Goal: Information Seeking & Learning: Check status

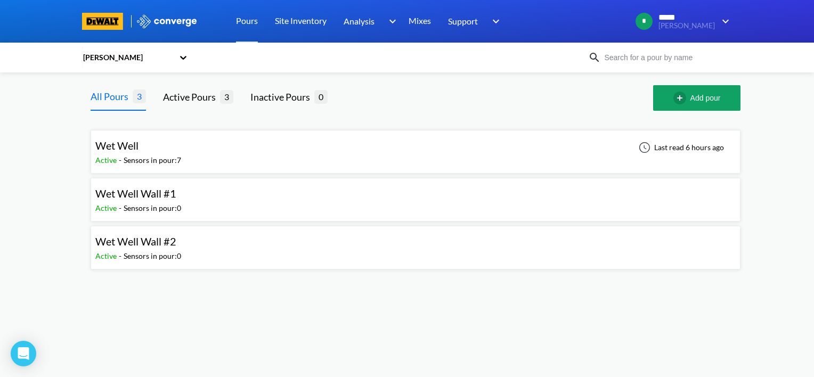
click at [141, 157] on div "Sensors in pour: 7" at bounding box center [153, 161] width 58 height 12
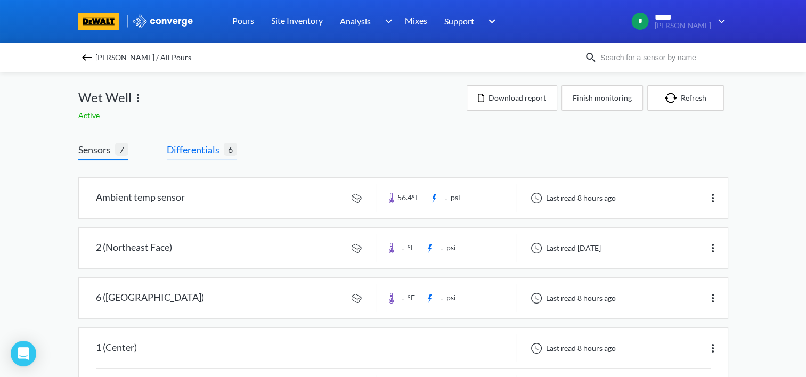
click at [186, 151] on span "Differentials" at bounding box center [195, 149] width 57 height 15
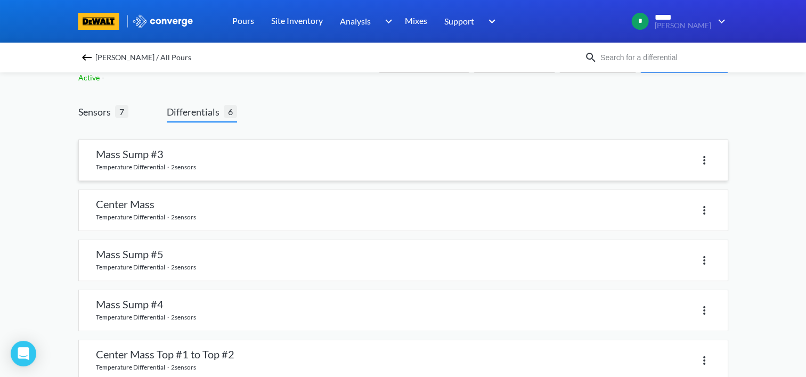
scroll to position [53, 0]
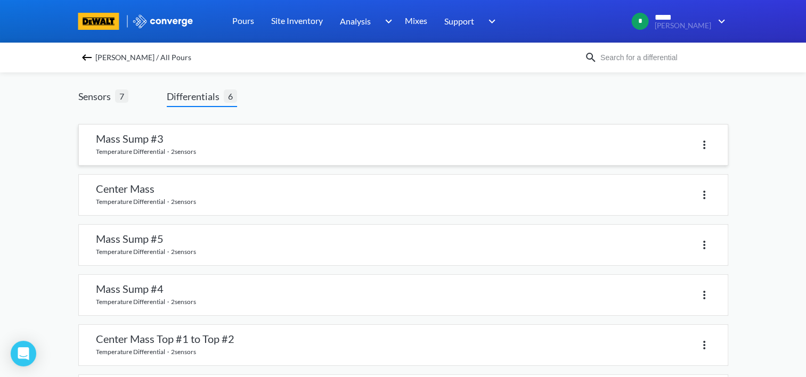
click at [126, 145] on link at bounding box center [403, 145] width 649 height 40
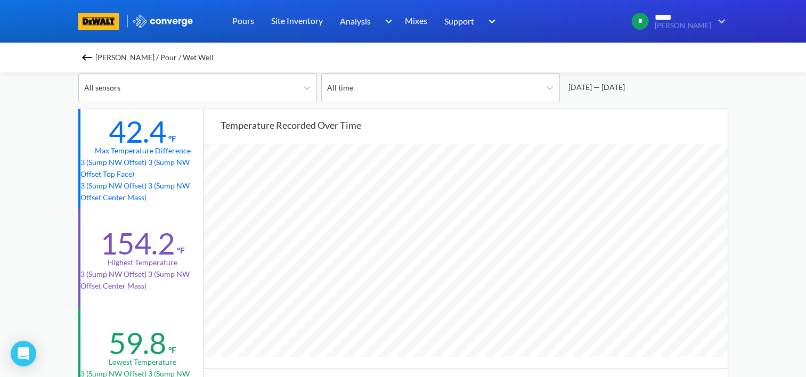
scroll to position [107, 0]
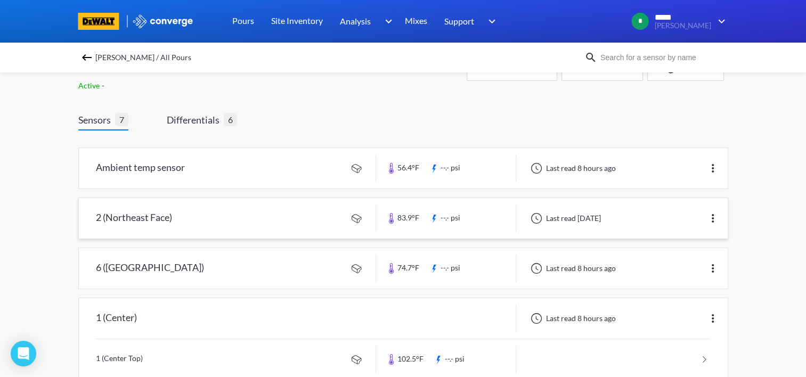
scroll to position [53, 0]
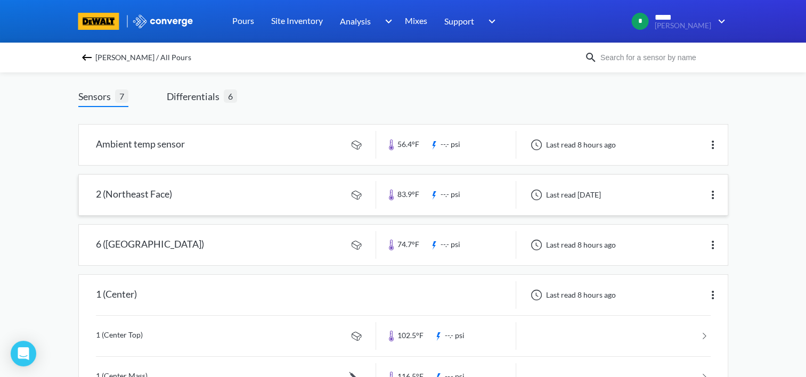
click at [168, 196] on link at bounding box center [403, 195] width 649 height 40
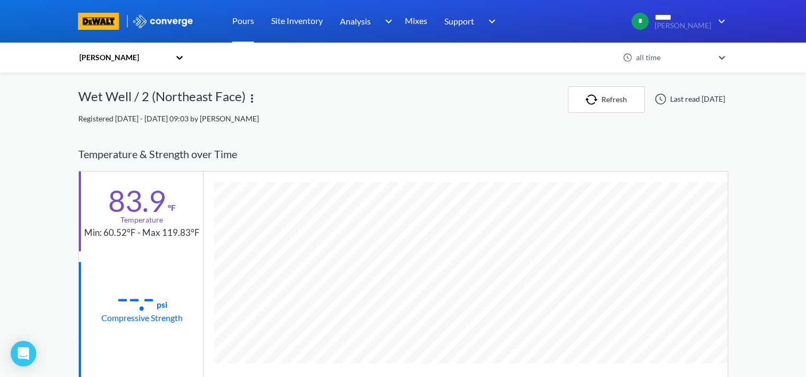
scroll to position [53, 0]
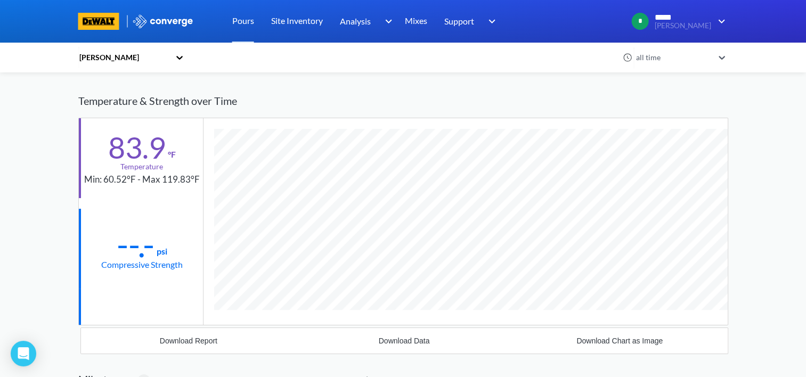
click at [127, 102] on div "Temperature & Strength over Time" at bounding box center [403, 101] width 650 height 34
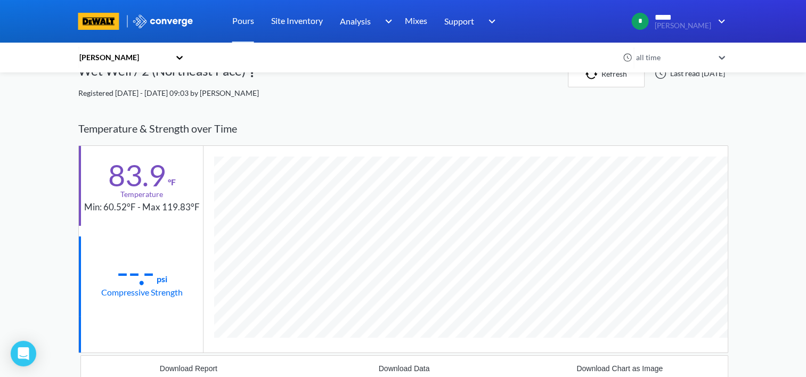
scroll to position [0, 0]
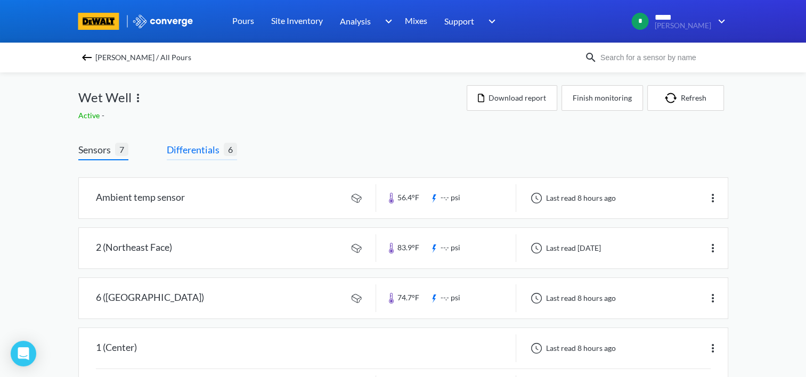
click at [200, 149] on span "Differentials" at bounding box center [195, 149] width 57 height 15
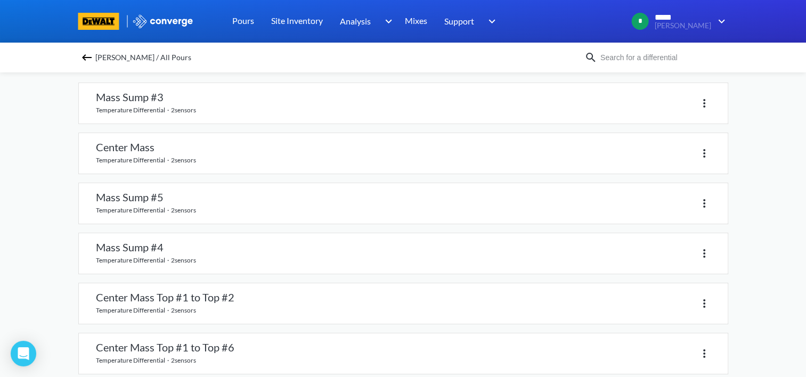
scroll to position [107, 0]
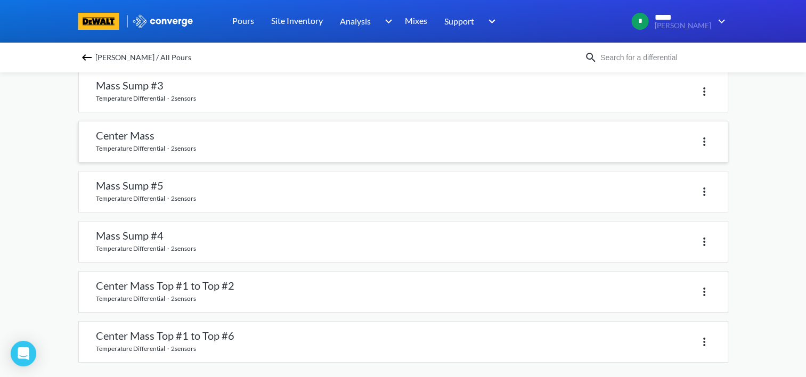
click at [487, 142] on div at bounding box center [556, 141] width 307 height 15
click at [140, 135] on link at bounding box center [403, 141] width 649 height 40
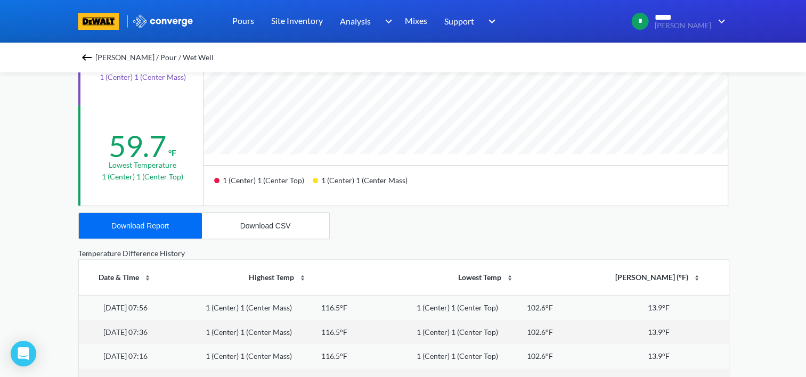
scroll to position [320, 0]
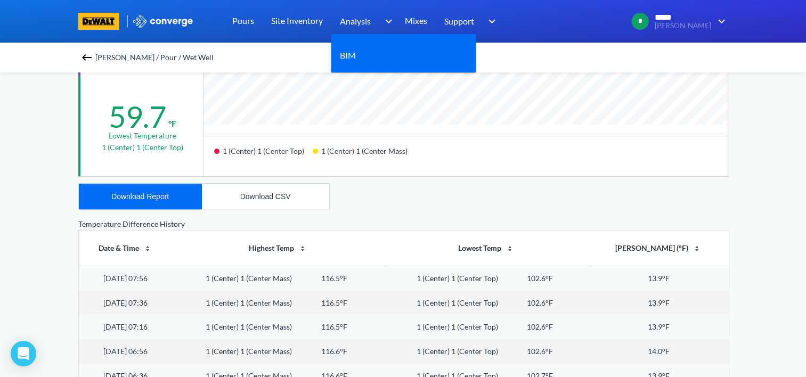
click at [358, 19] on span "Analysis" at bounding box center [355, 20] width 31 height 13
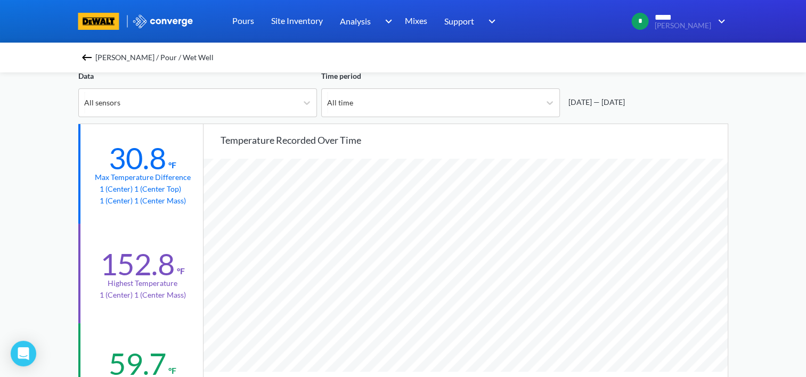
scroll to position [53, 0]
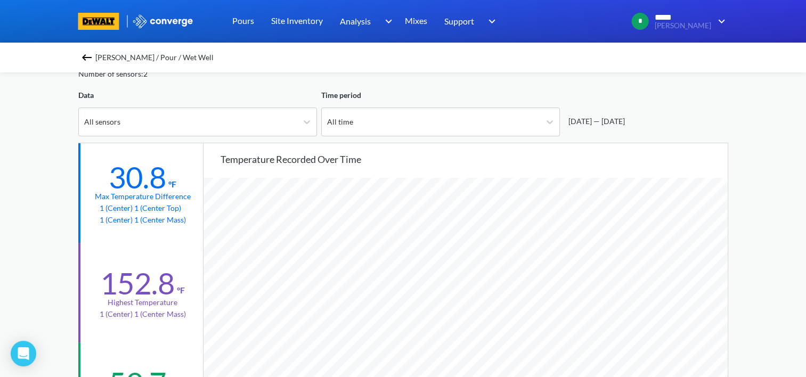
click at [91, 56] on img at bounding box center [86, 57] width 13 height 13
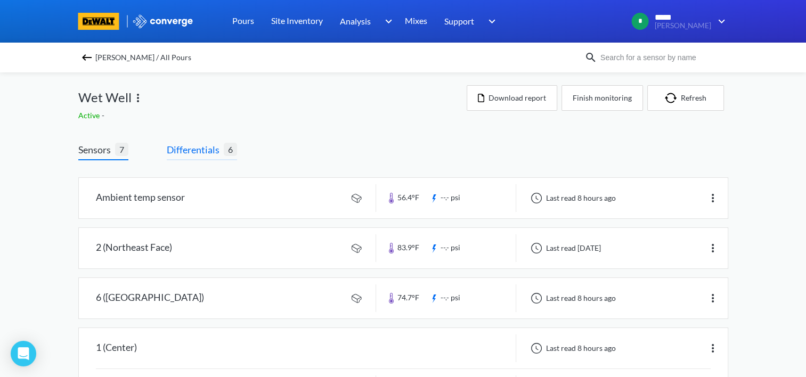
click at [198, 153] on span "Differentials" at bounding box center [195, 149] width 57 height 15
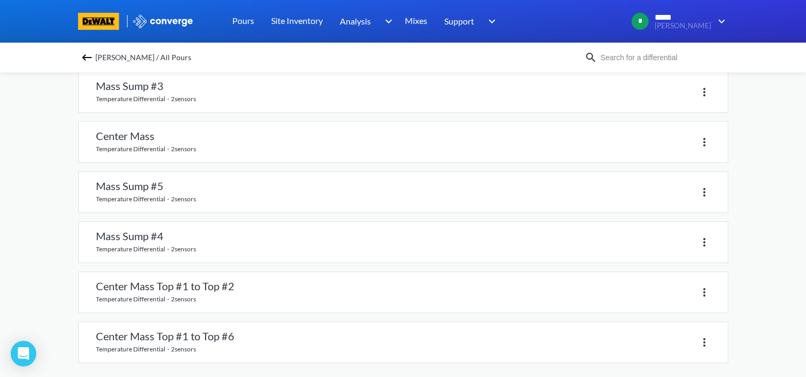
scroll to position [111, 0]
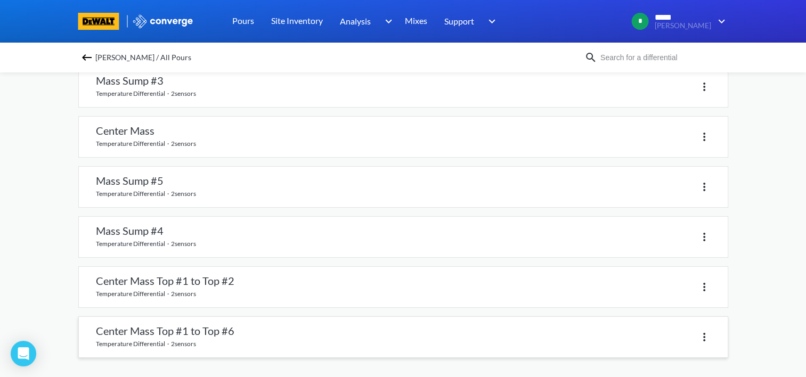
click at [124, 335] on link at bounding box center [403, 337] width 649 height 40
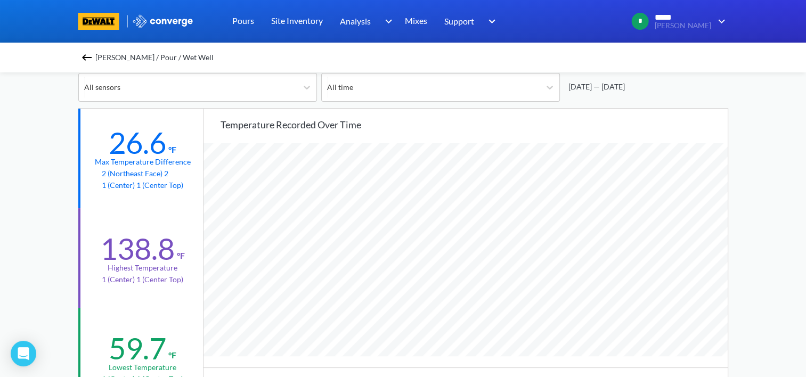
scroll to position [107, 0]
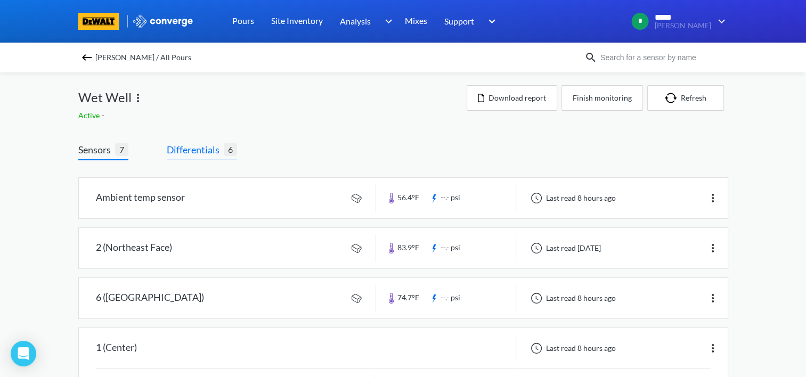
drag, startPoint x: 194, startPoint y: 159, endPoint x: 195, endPoint y: 151, distance: 8.0
click at [195, 157] on span "Differentials 6" at bounding box center [202, 151] width 70 height 18
click at [203, 152] on span "Differentials" at bounding box center [195, 149] width 57 height 15
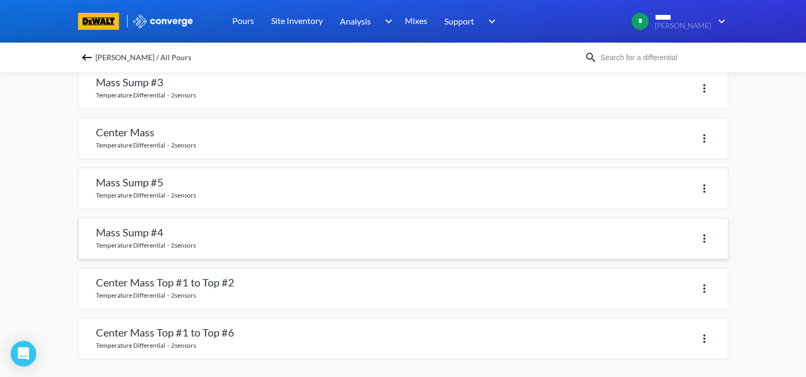
scroll to position [111, 0]
click at [173, 332] on link at bounding box center [403, 337] width 649 height 40
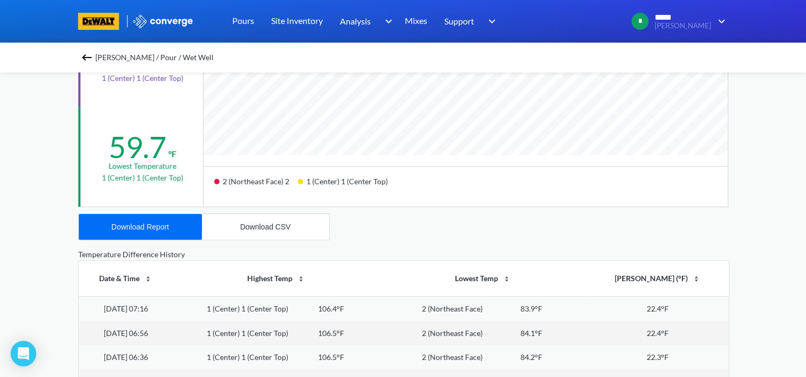
scroll to position [213, 0]
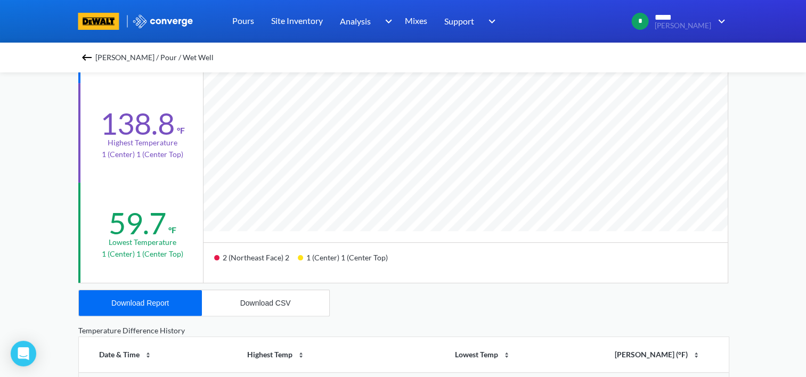
click at [91, 60] on img at bounding box center [86, 57] width 13 height 13
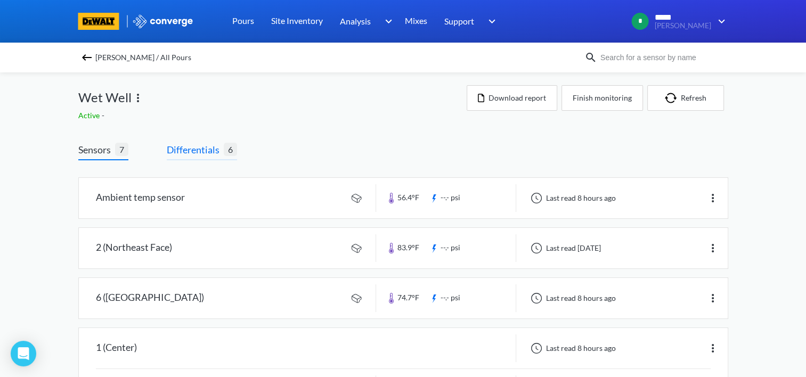
click at [196, 143] on span "Differentials" at bounding box center [195, 149] width 57 height 15
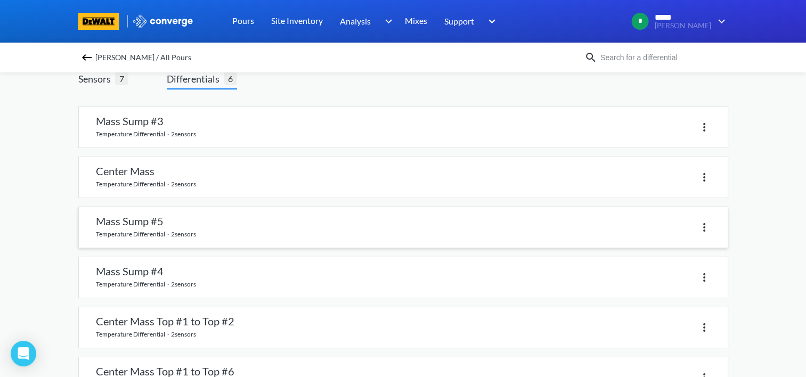
scroll to position [53, 0]
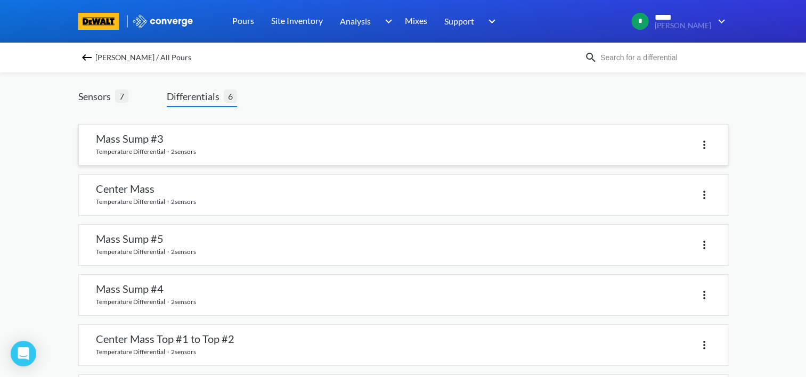
click at [128, 141] on link at bounding box center [403, 145] width 649 height 40
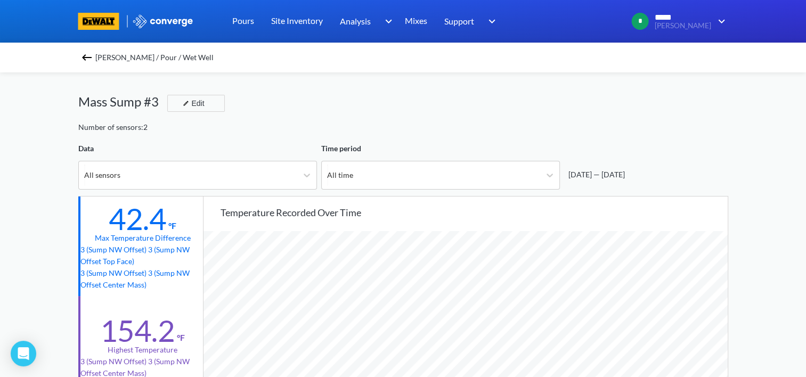
click at [85, 54] on img at bounding box center [86, 57] width 13 height 13
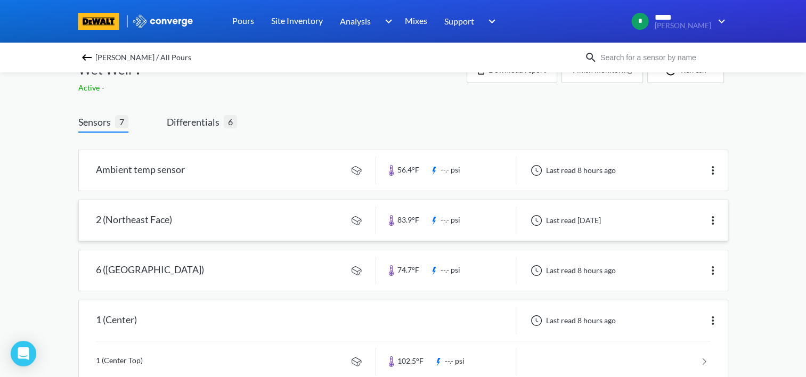
scroll to position [53, 0]
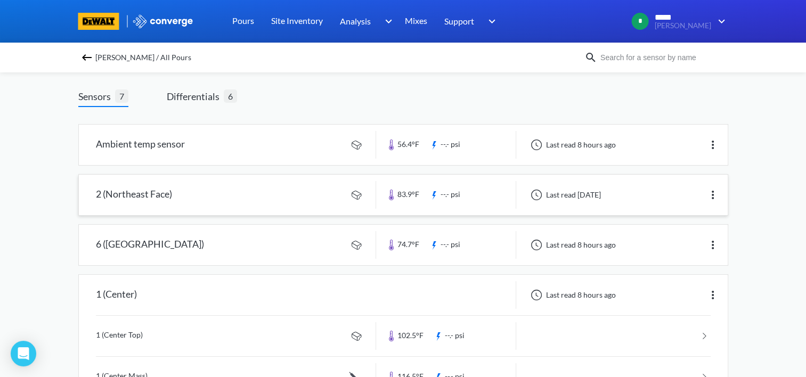
click at [134, 194] on link at bounding box center [403, 195] width 649 height 40
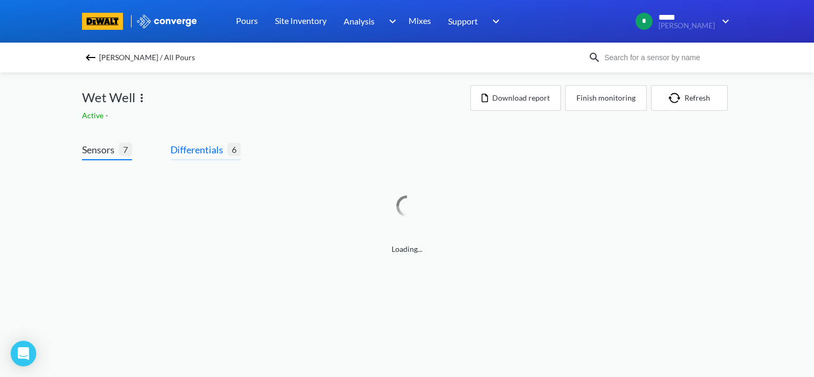
click at [237, 153] on span "6" at bounding box center [233, 149] width 13 height 13
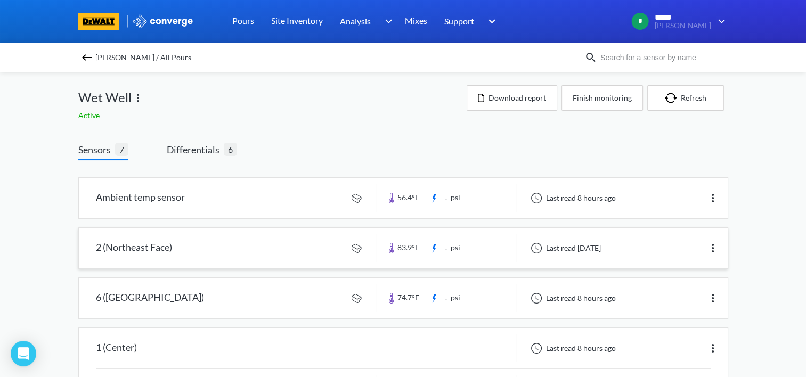
click at [141, 247] on link at bounding box center [403, 248] width 649 height 40
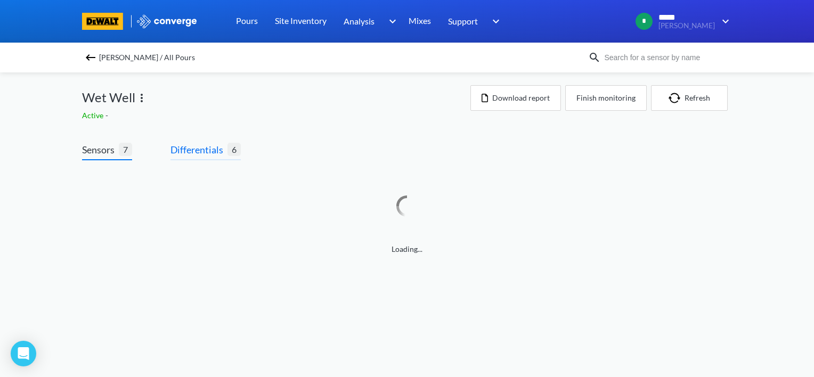
click at [212, 152] on span "Differentials" at bounding box center [198, 149] width 57 height 15
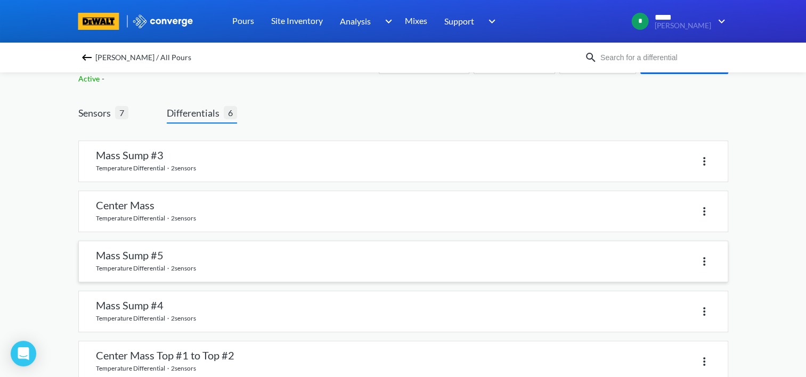
scroll to position [53, 0]
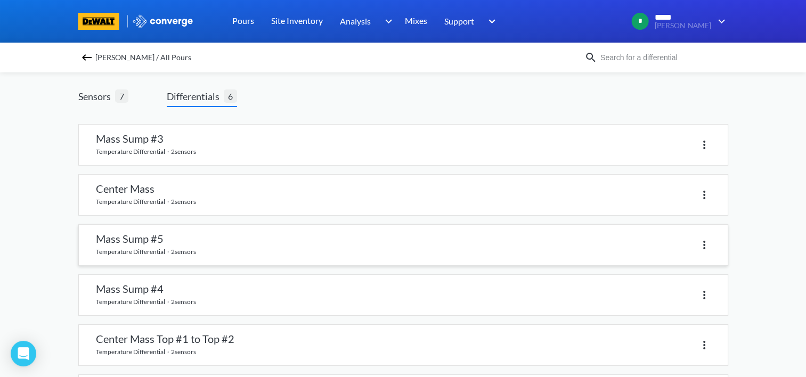
click at [124, 238] on link at bounding box center [403, 245] width 649 height 40
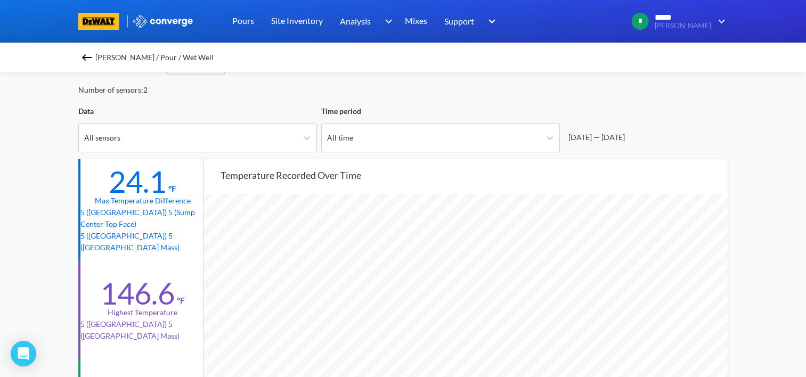
scroll to position [53, 0]
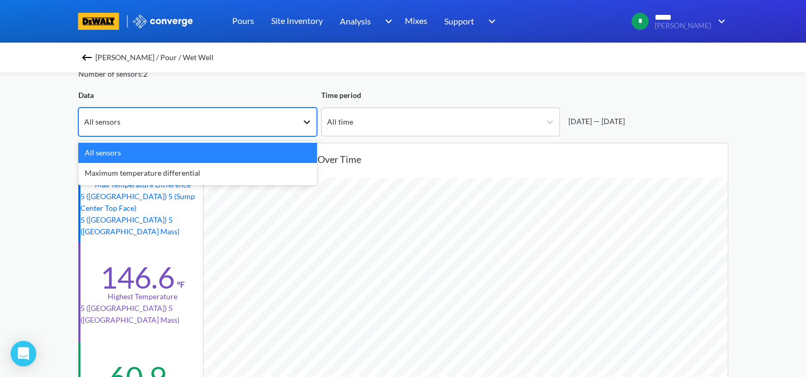
click at [309, 121] on icon at bounding box center [307, 122] width 6 height 4
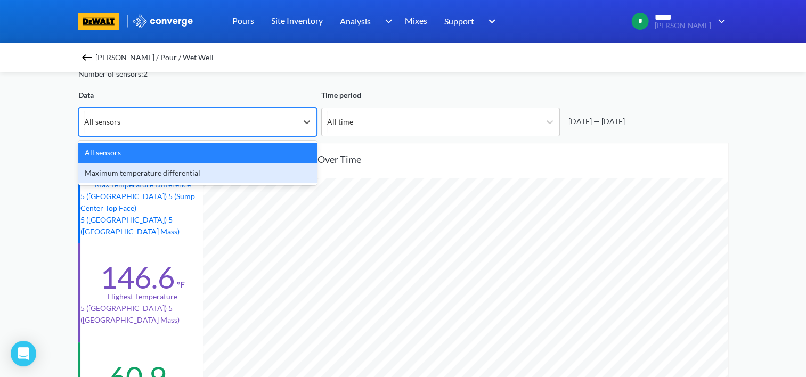
click at [216, 179] on div "Maximum temperature differential" at bounding box center [197, 173] width 239 height 20
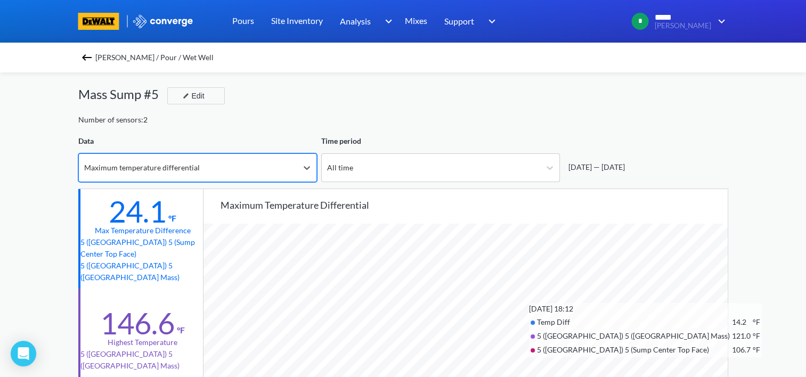
scroll to position [0, 0]
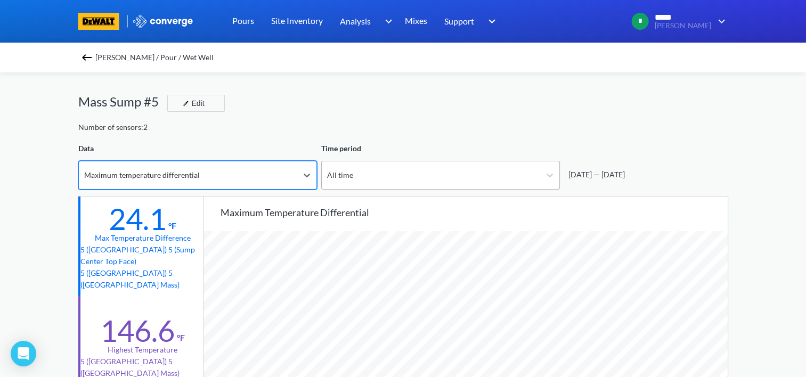
click at [397, 181] on div "All time" at bounding box center [431, 175] width 218 height 28
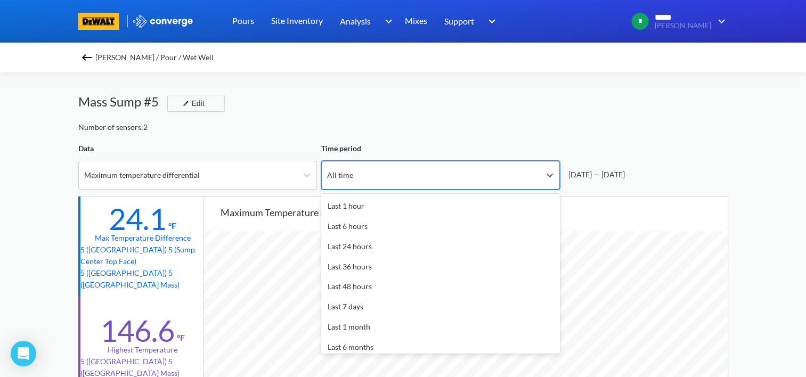
scroll to position [47, 0]
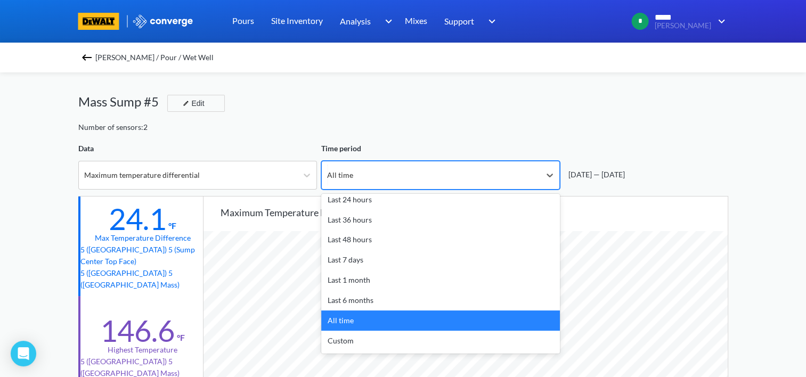
click at [347, 319] on div "All time" at bounding box center [440, 321] width 239 height 20
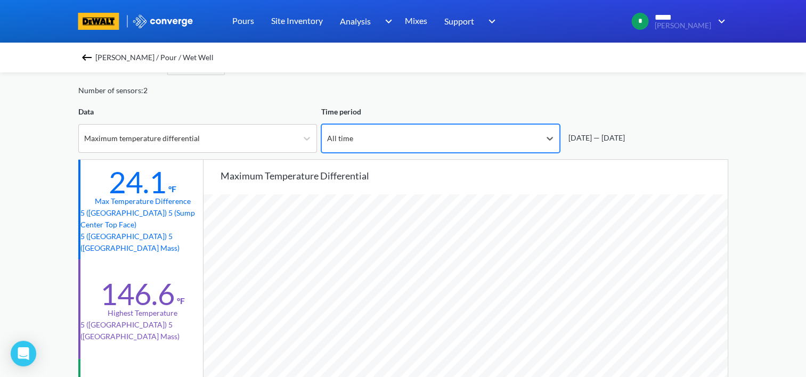
scroll to position [0, 0]
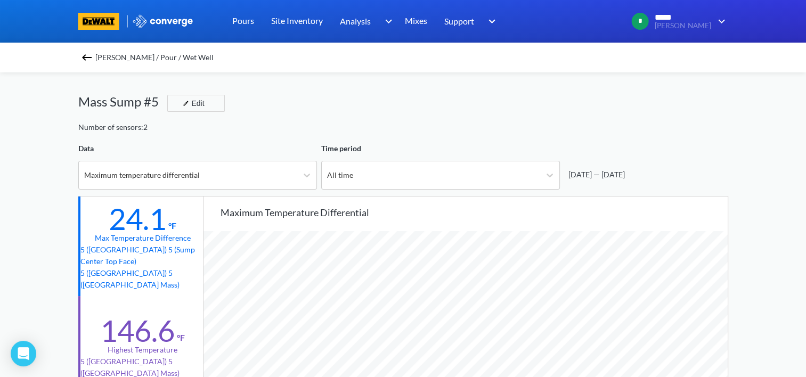
click at [93, 59] on img at bounding box center [86, 57] width 13 height 13
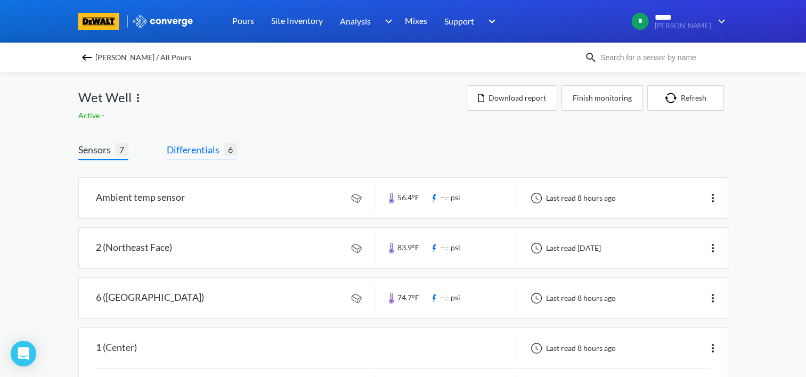
click at [189, 149] on span "Differentials" at bounding box center [195, 149] width 57 height 15
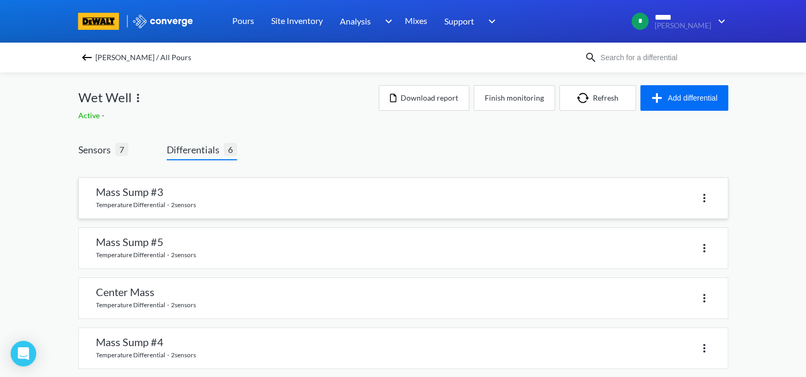
click at [139, 196] on link at bounding box center [403, 198] width 649 height 40
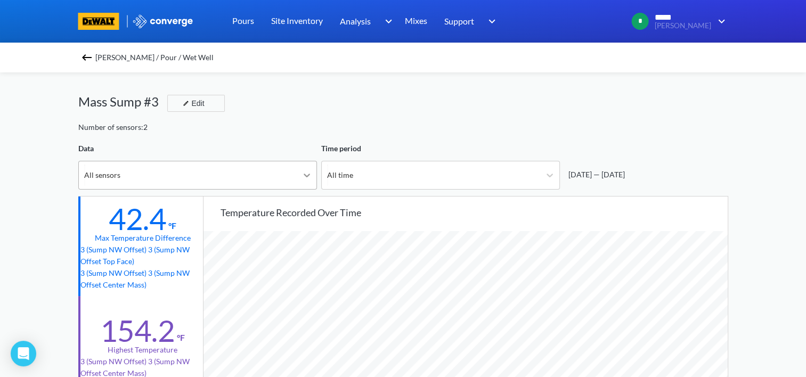
click at [307, 177] on icon at bounding box center [307, 175] width 11 height 11
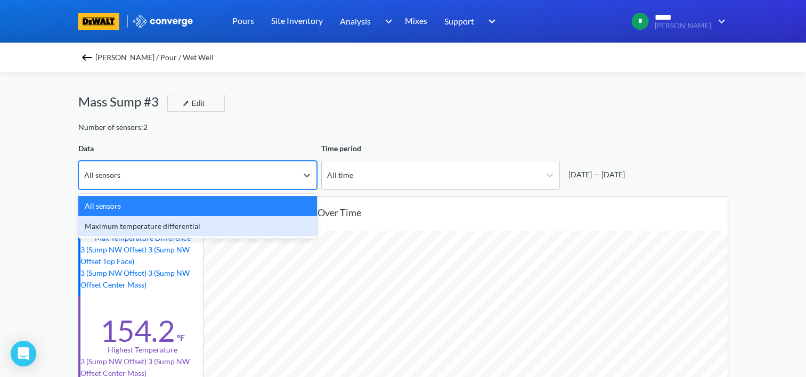
click at [244, 222] on div "Maximum temperature differential" at bounding box center [197, 226] width 239 height 20
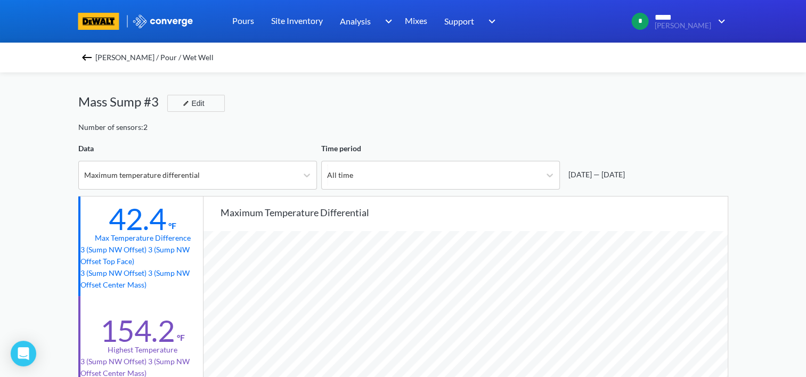
click at [87, 55] on img at bounding box center [86, 57] width 13 height 13
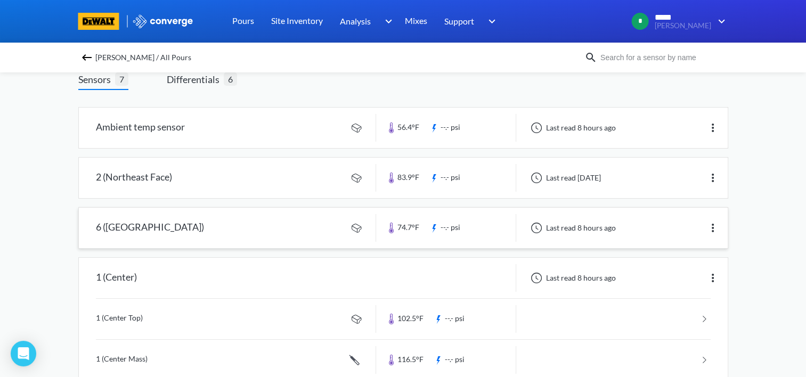
scroll to position [53, 0]
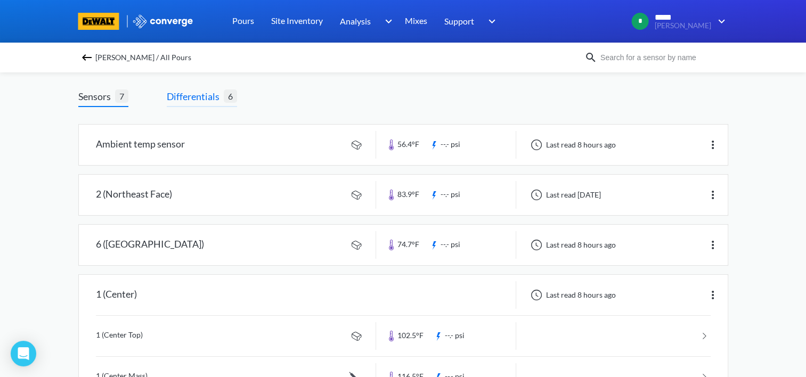
click at [191, 96] on span "Differentials" at bounding box center [195, 96] width 57 height 15
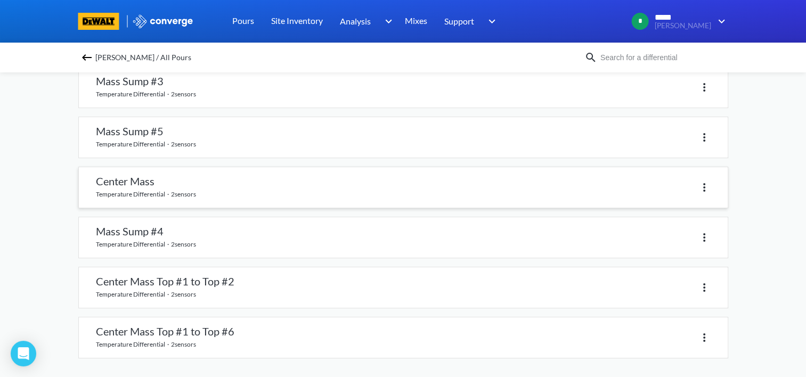
scroll to position [111, 0]
click at [149, 283] on link at bounding box center [403, 287] width 649 height 40
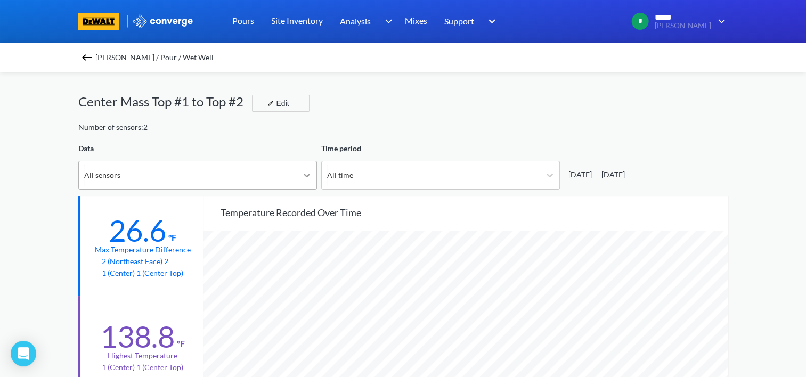
scroll to position [892, 806]
click at [307, 177] on icon at bounding box center [307, 175] width 11 height 11
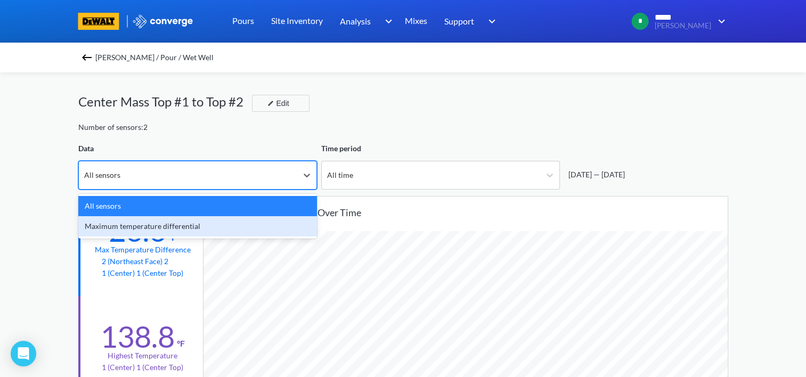
click at [181, 230] on div "Maximum temperature differential" at bounding box center [197, 226] width 239 height 20
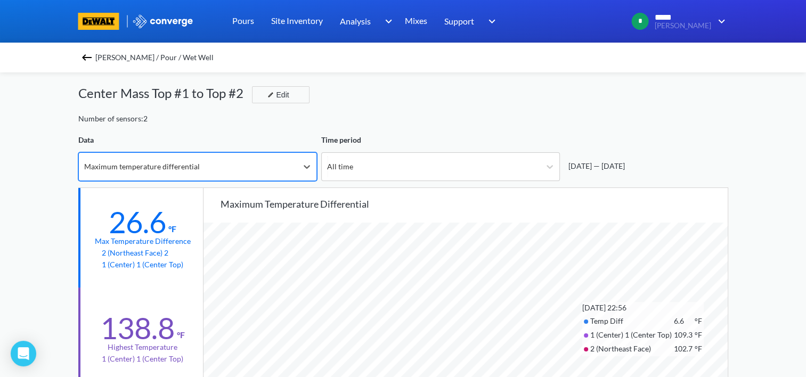
scroll to position [0, 0]
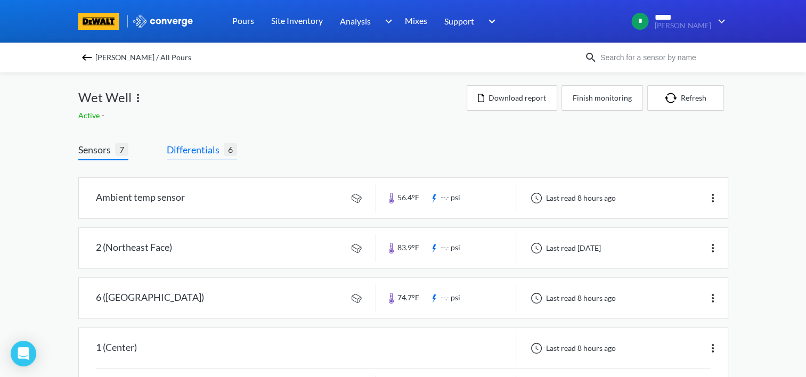
click at [173, 149] on span "Differentials" at bounding box center [195, 149] width 57 height 15
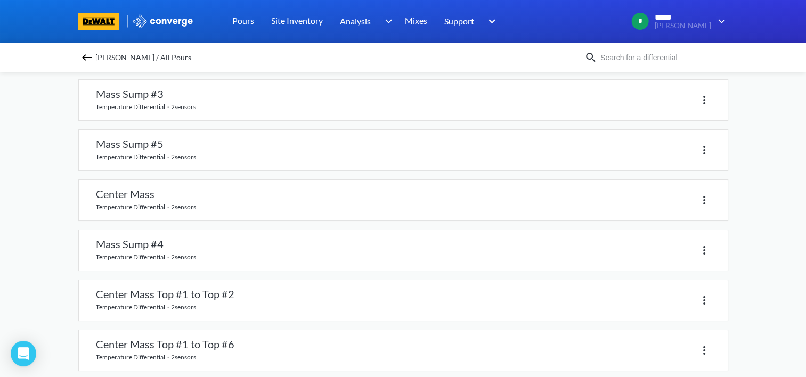
scroll to position [111, 0]
